Goal: Information Seeking & Learning: Learn about a topic

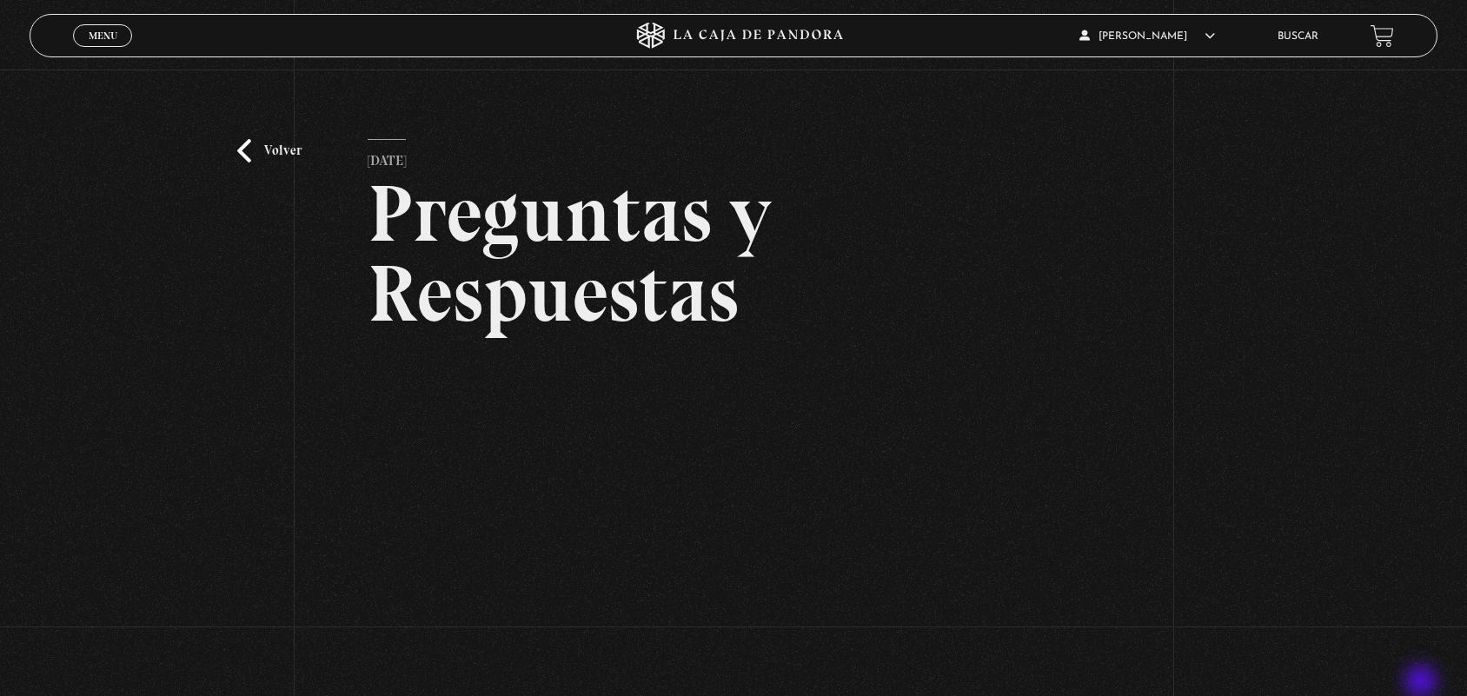
scroll to position [223, 0]
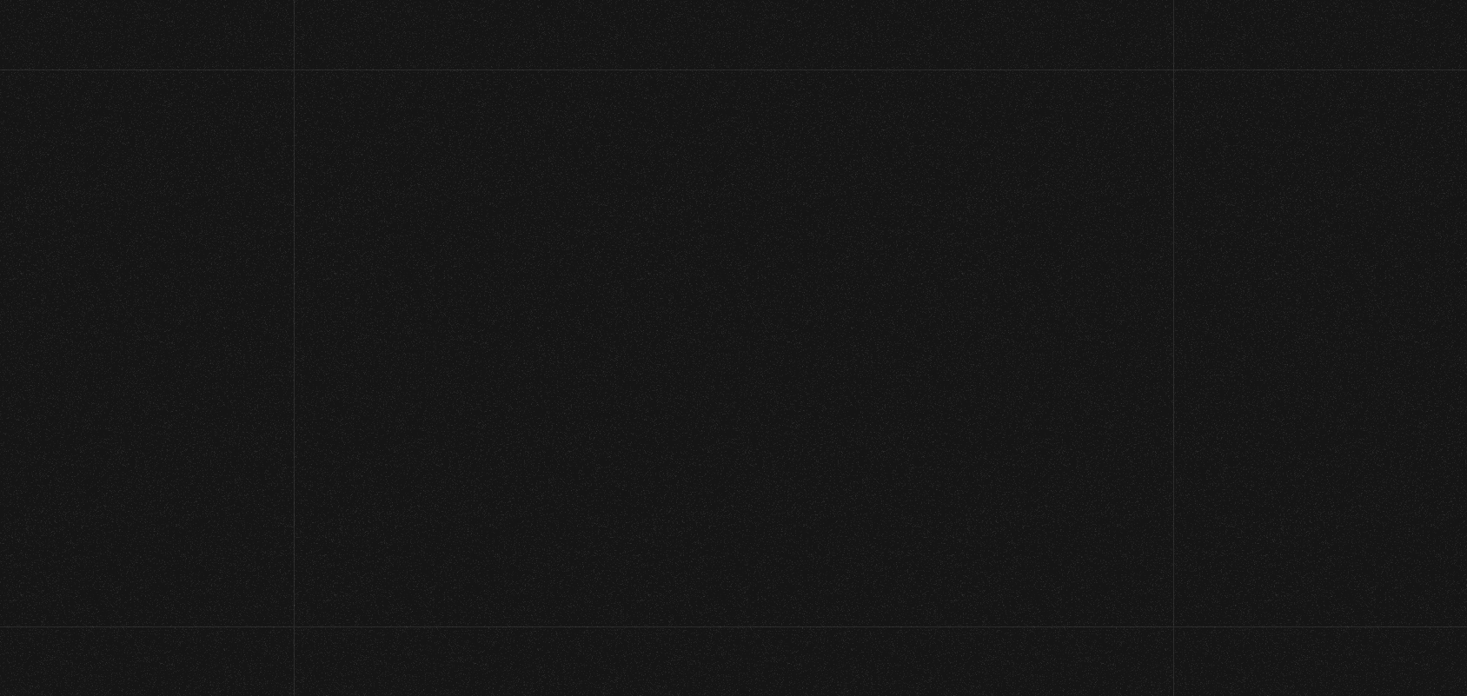
scroll to position [227, 0]
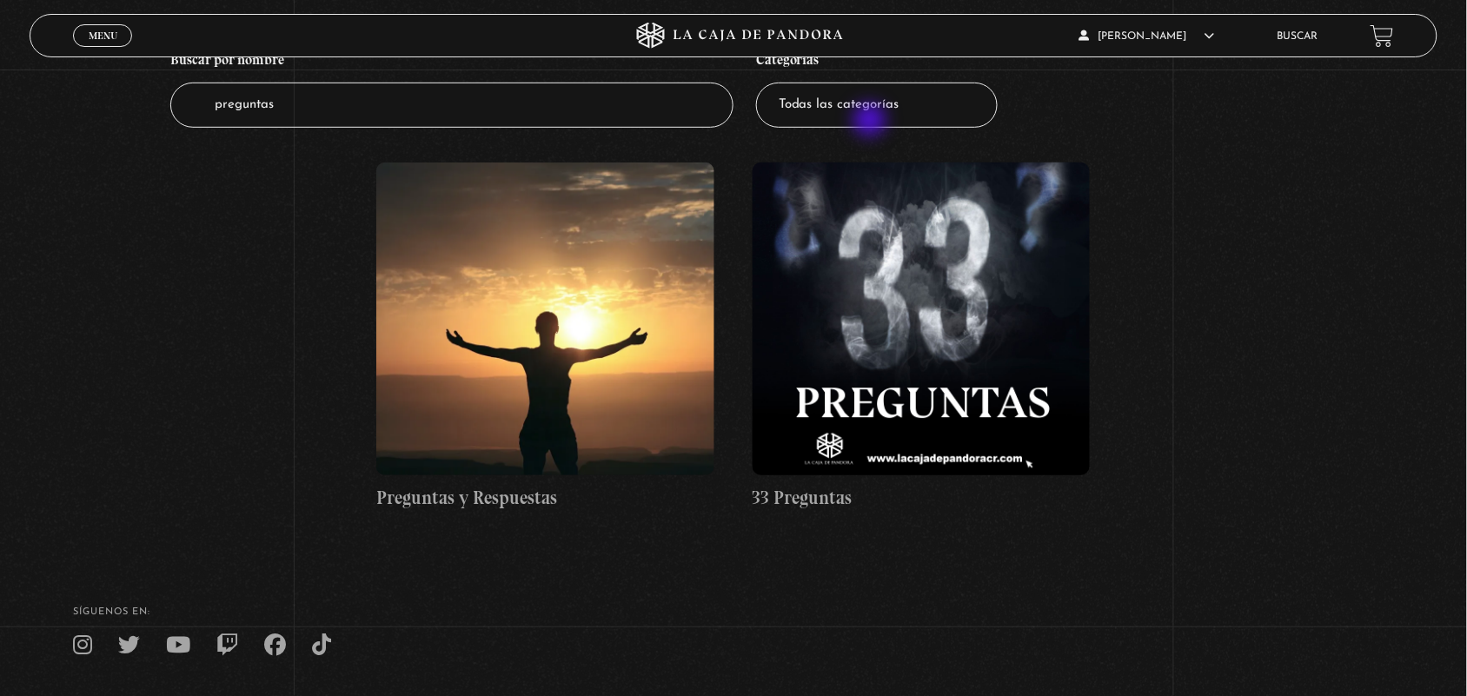
click at [872, 122] on select "Todas las categorías 11:11 Humanitario (1) Amo los Lunes (2) Análisis de series…" at bounding box center [877, 106] width 242 height 46
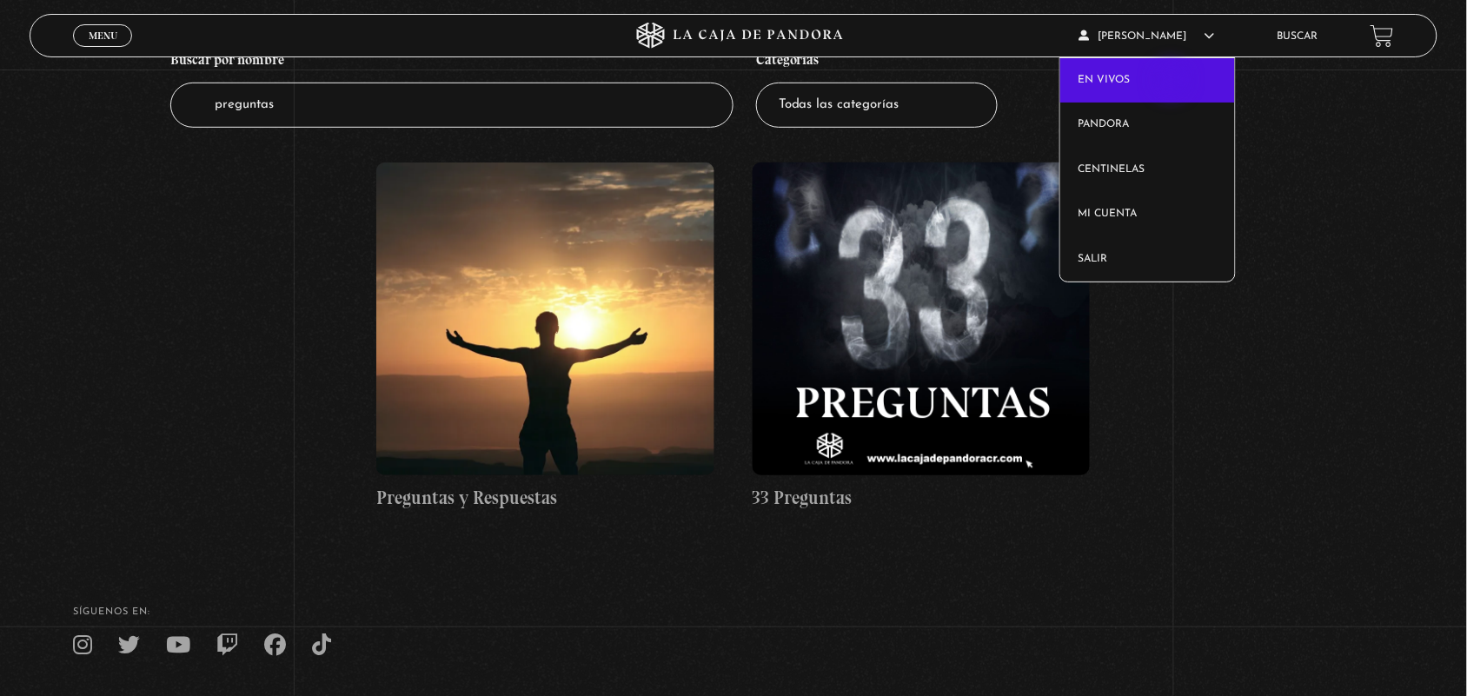
click at [1172, 83] on link "En vivos" at bounding box center [1147, 80] width 175 height 45
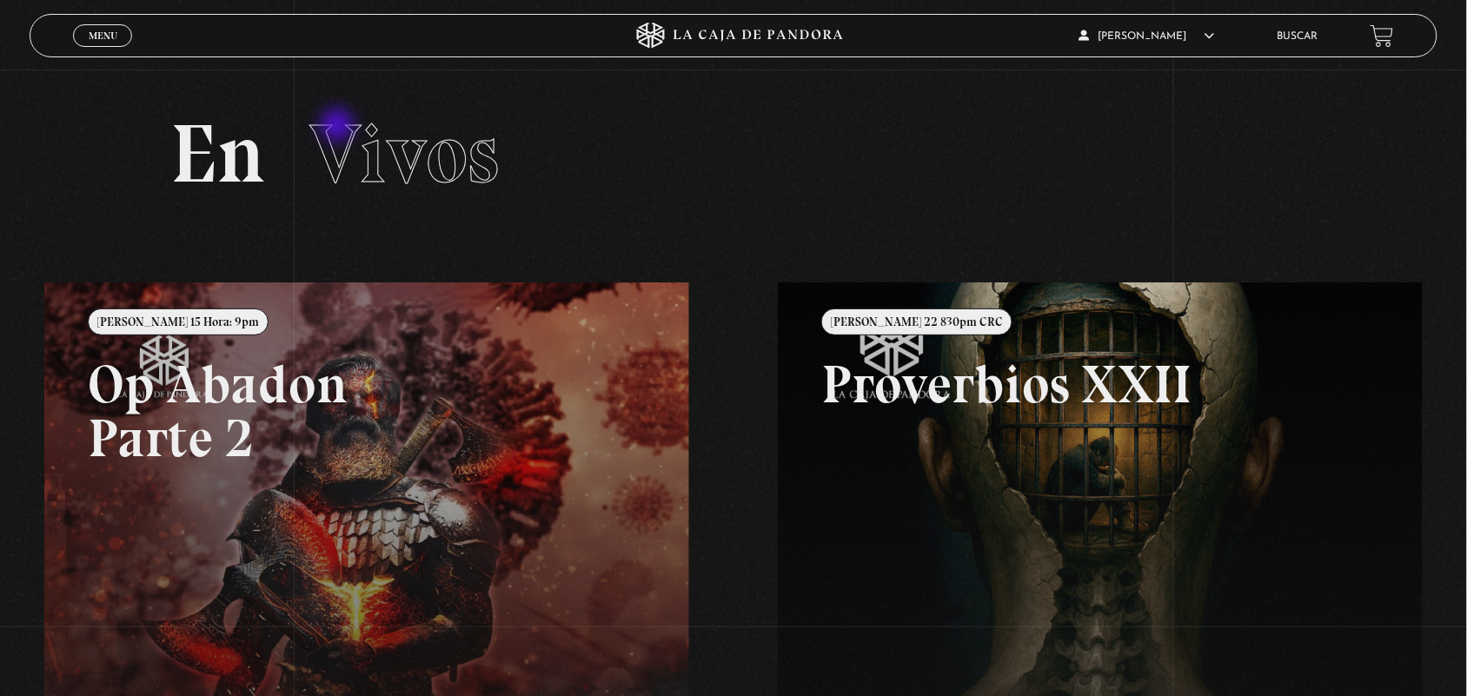
drag, startPoint x: 349, startPoint y: 156, endPoint x: 339, endPoint y: 127, distance: 31.1
click at [339, 127] on span "Vivos" at bounding box center [403, 153] width 189 height 99
click at [348, 154] on span "Vivos" at bounding box center [403, 153] width 189 height 99
click at [1318, 41] on li "Buscar" at bounding box center [1298, 36] width 41 height 27
click at [1318, 37] on link "Buscar" at bounding box center [1298, 36] width 41 height 10
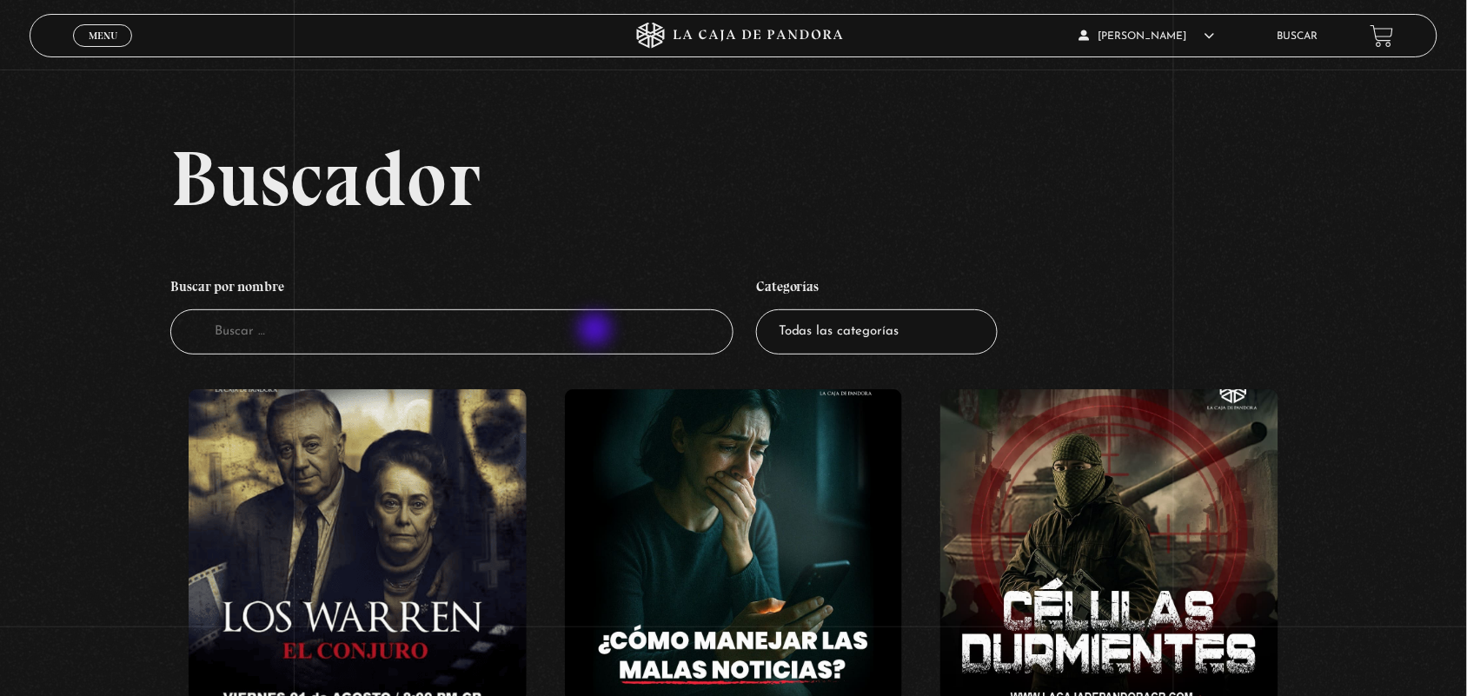
click at [597, 331] on input "Buscador" at bounding box center [451, 332] width 563 height 46
type input "profesi"
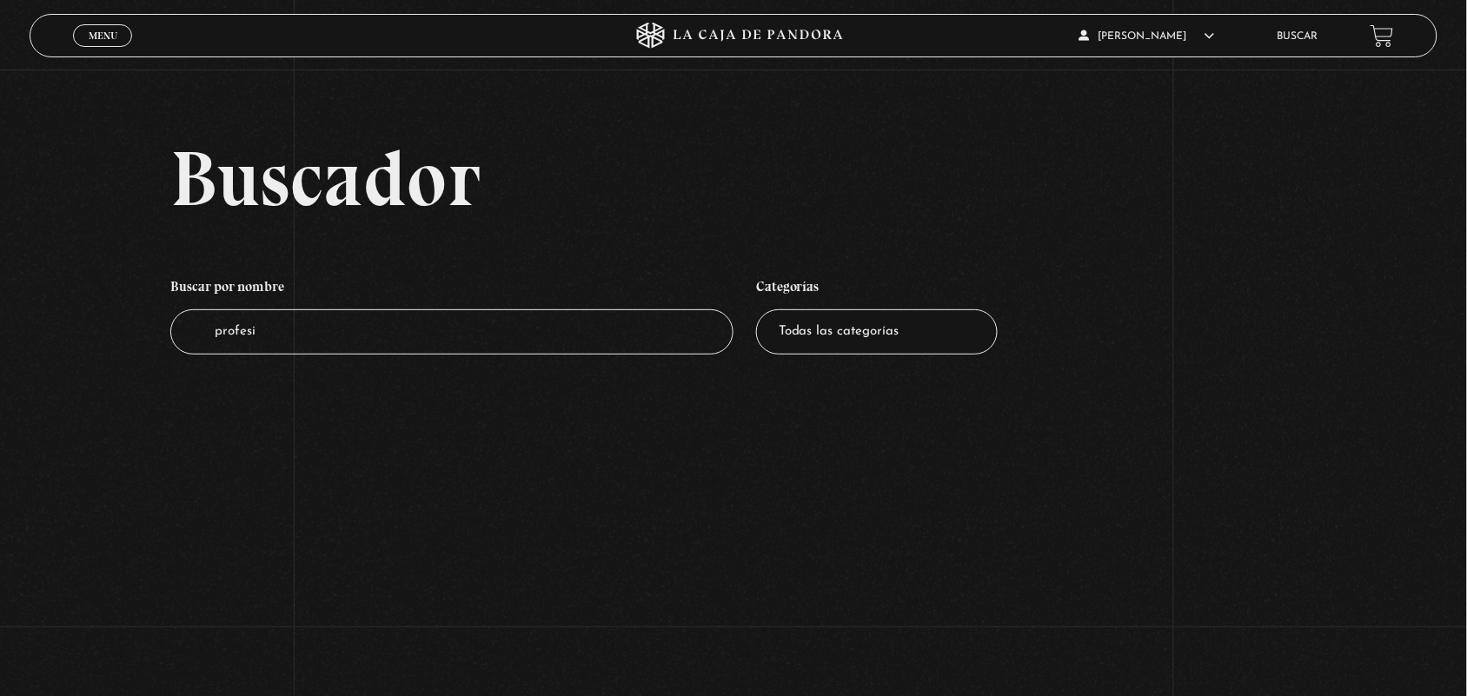
click at [594, 326] on input "profesi" at bounding box center [451, 332] width 563 height 46
type input "profe"
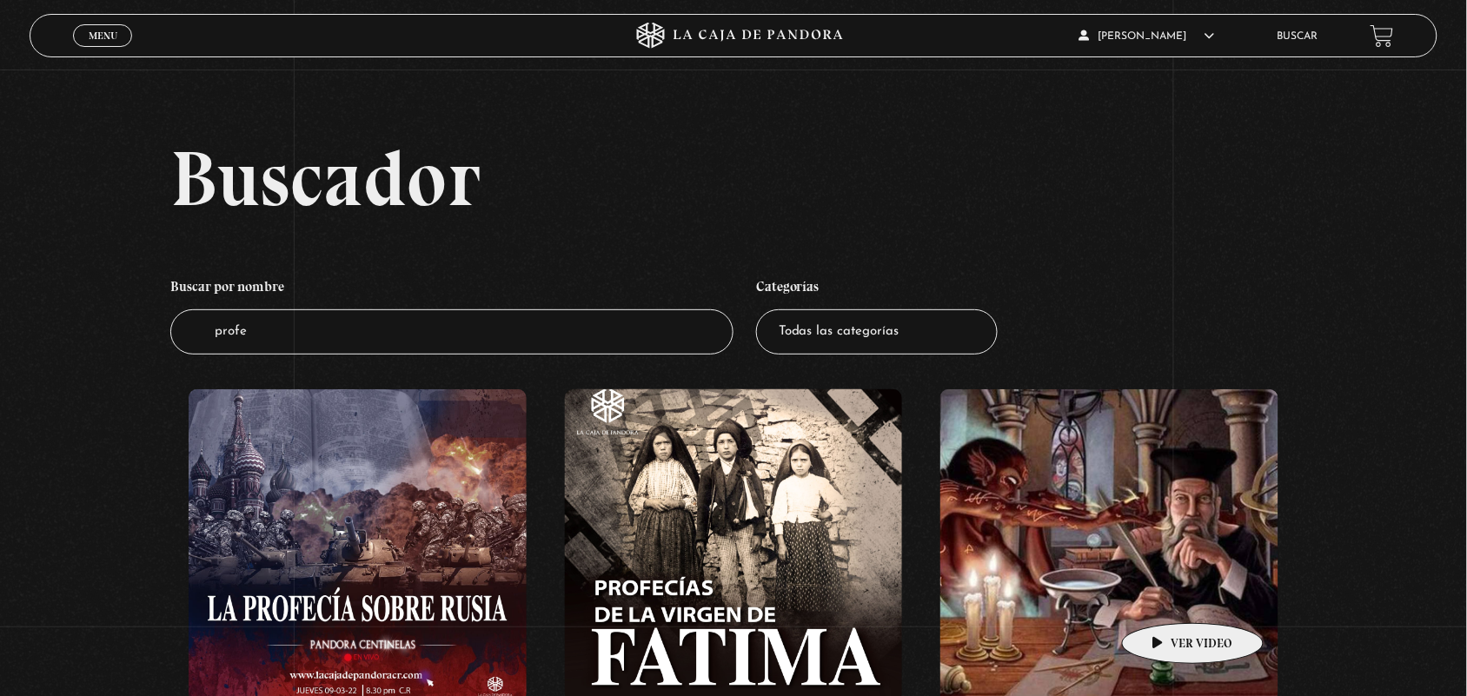
click at [1166, 597] on figure at bounding box center [1109, 545] width 338 height 313
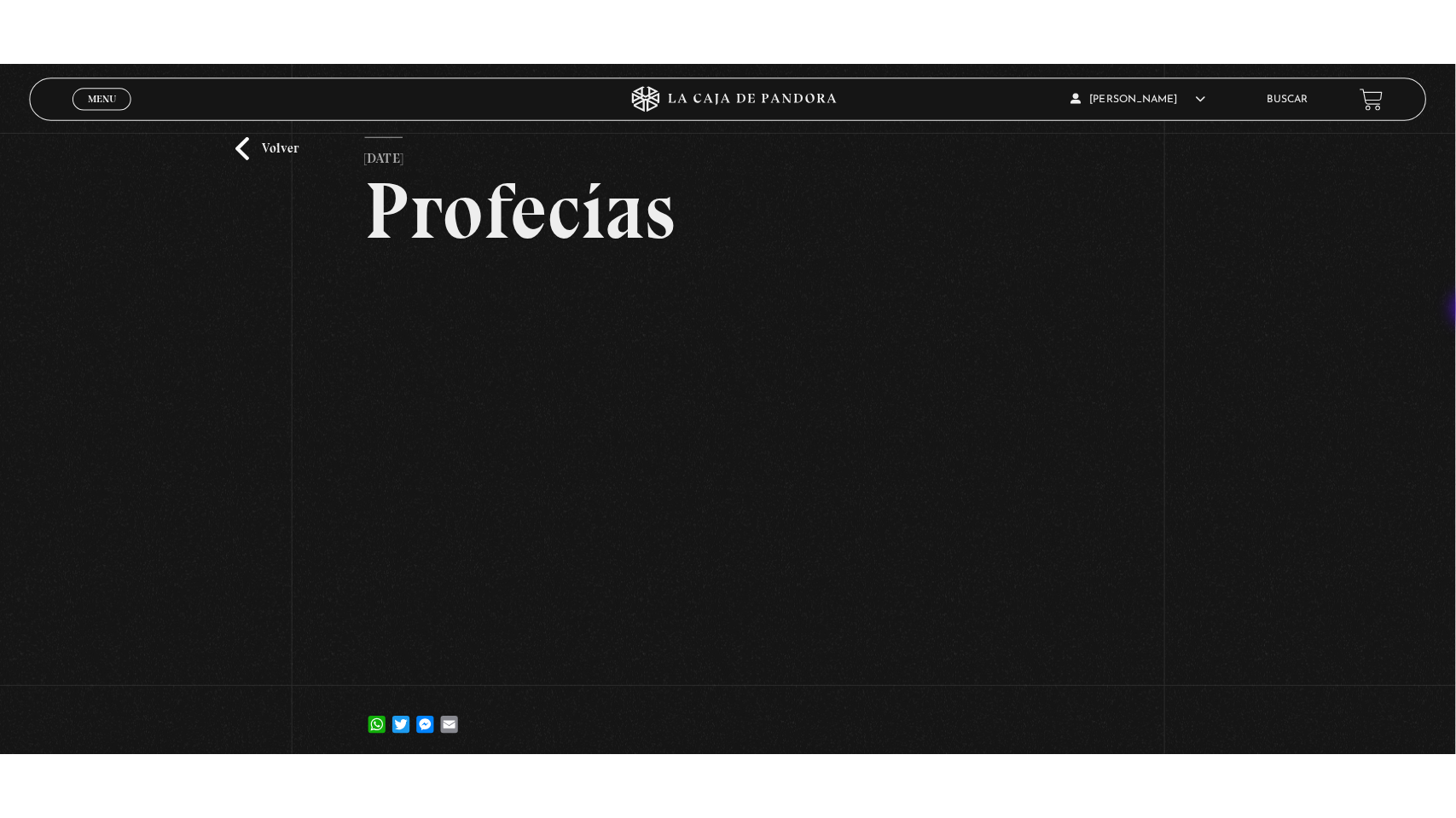
scroll to position [67, 0]
